Goal: Navigation & Orientation: Find specific page/section

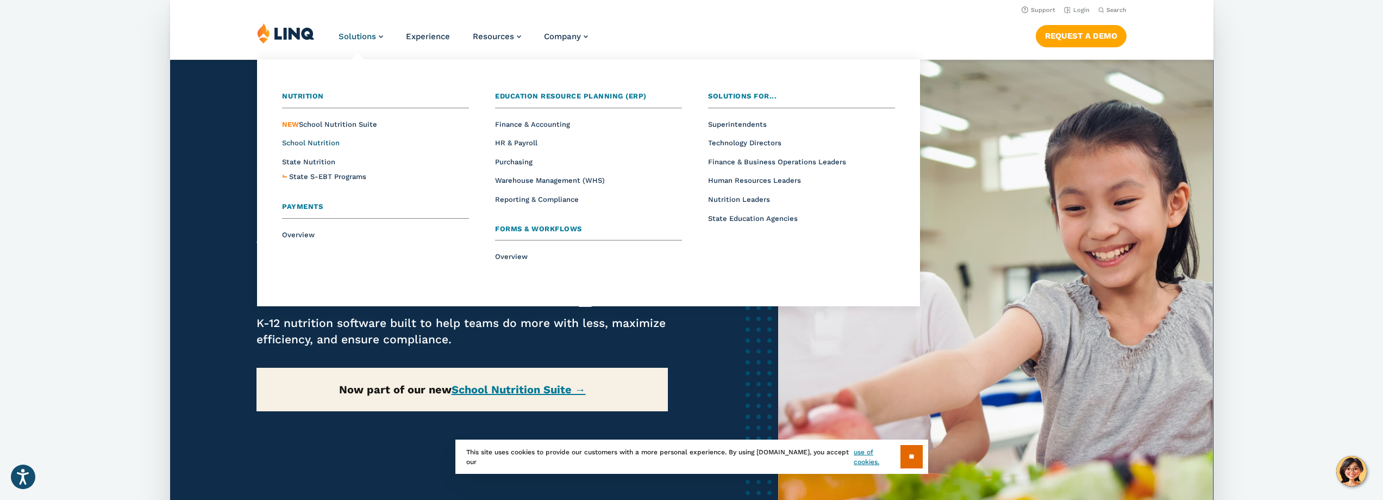
click at [320, 144] on span "School Nutrition" at bounding box center [311, 143] width 58 height 8
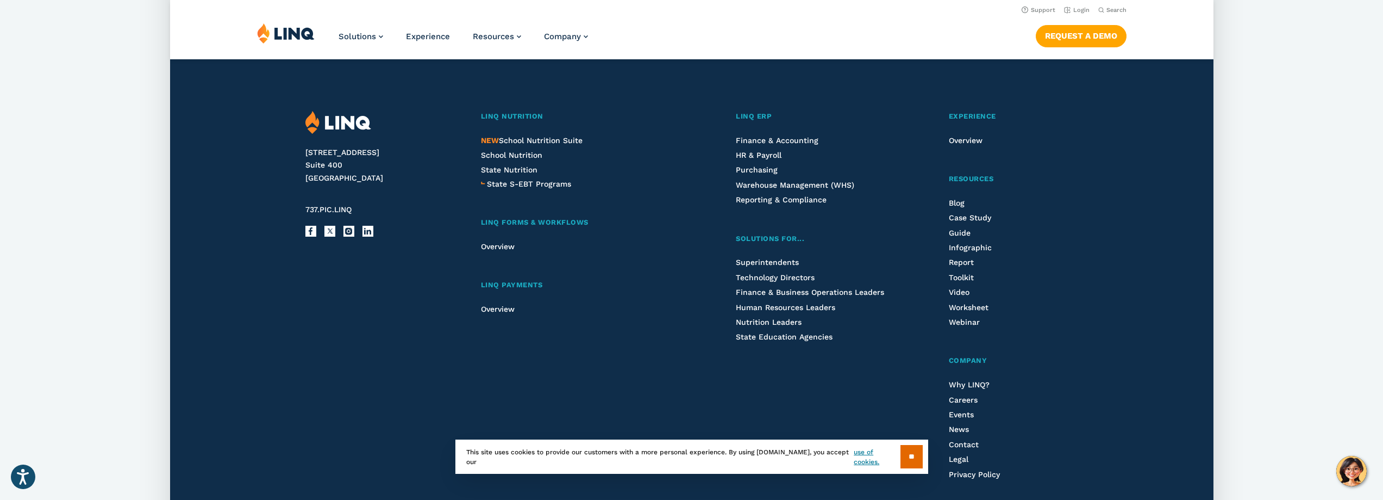
scroll to position [2865, 0]
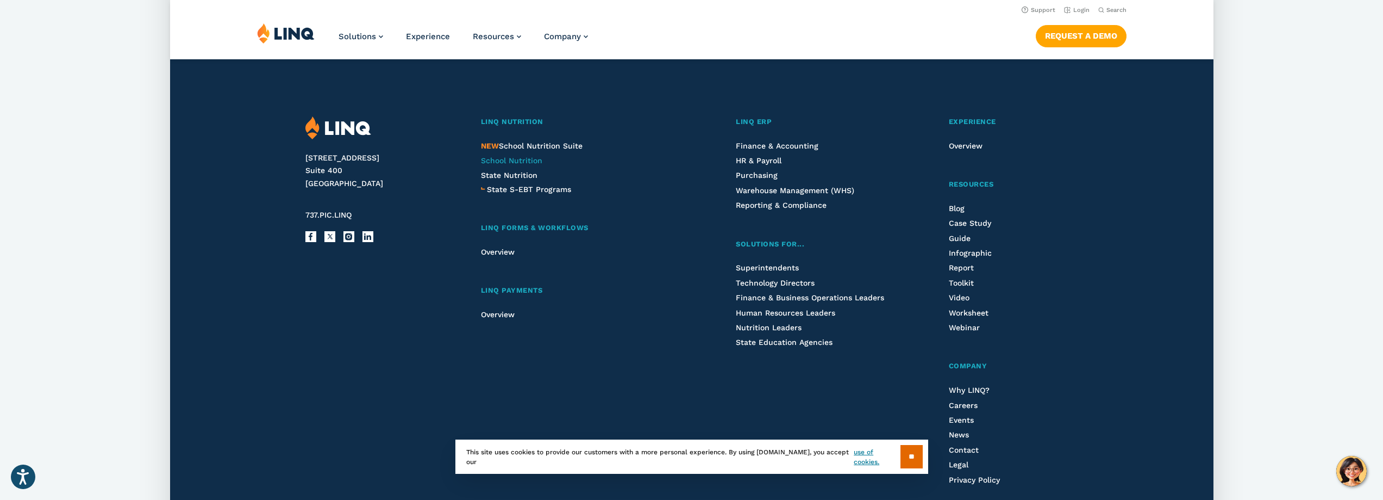
click at [518, 159] on span "School Nutrition" at bounding box center [511, 160] width 61 height 9
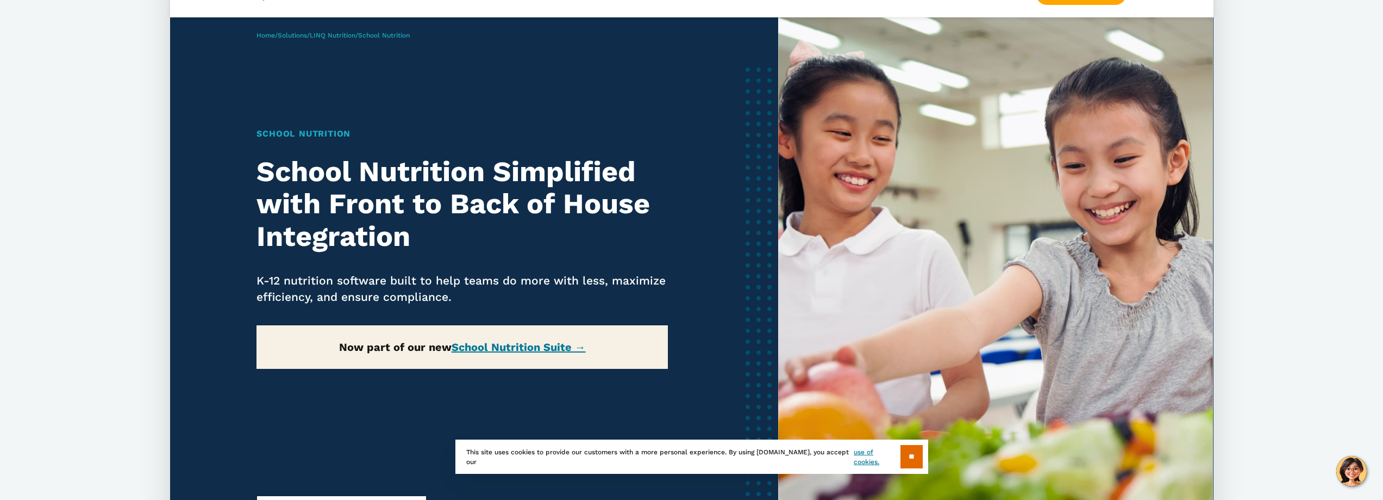
scroll to position [54, 0]
